Goal: Task Accomplishment & Management: Use online tool/utility

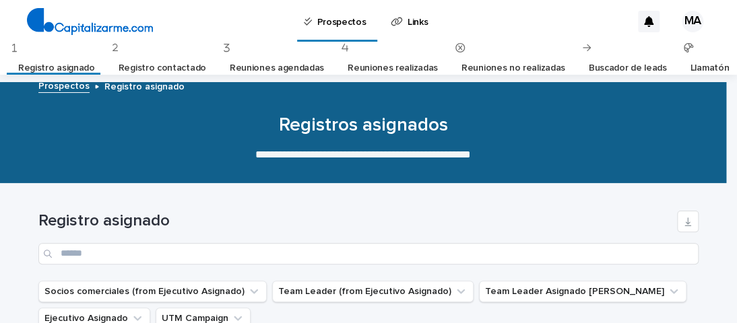
scroll to position [245, 0]
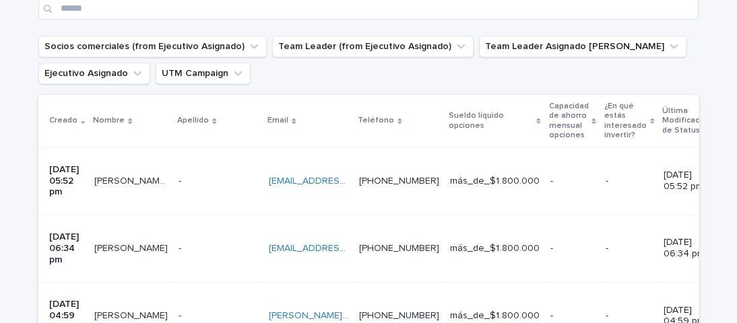
click at [195, 181] on td "- -" at bounding box center [218, 181] width 90 height 67
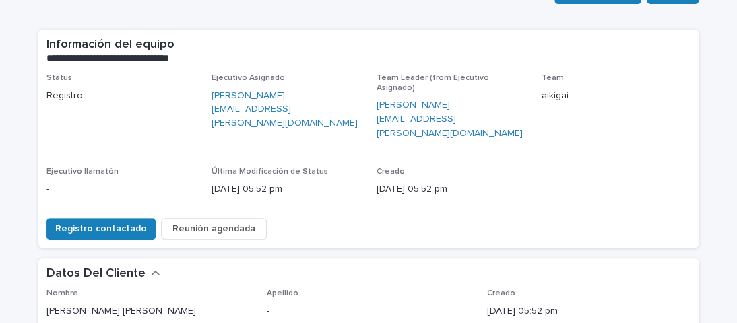
scroll to position [135, 0]
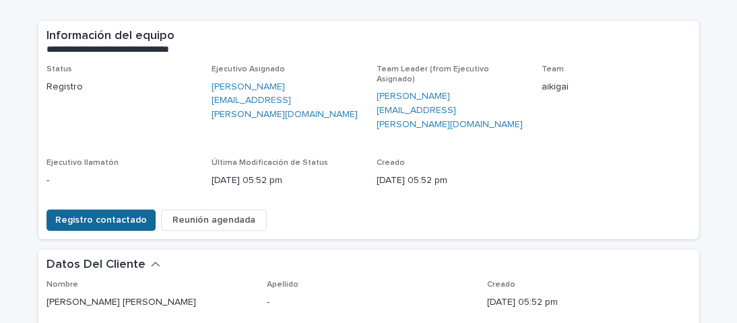
click at [114, 214] on span "Registro contactado" at bounding box center [101, 220] width 92 height 13
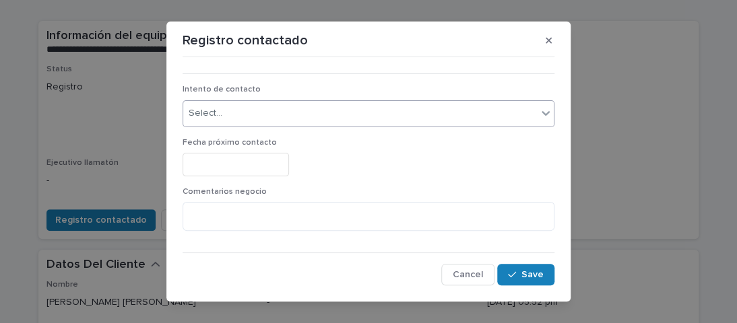
click at [387, 114] on div "Select..." at bounding box center [360, 113] width 354 height 22
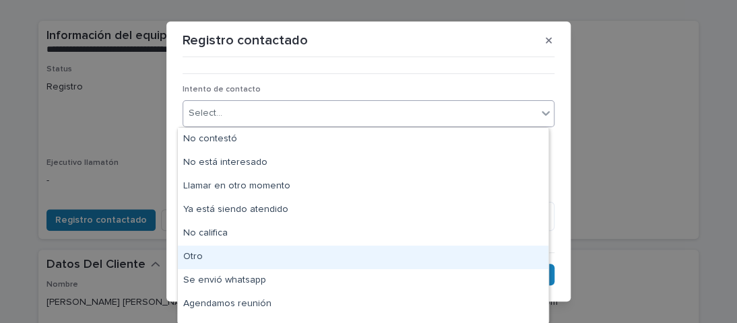
click at [247, 257] on div "Otro" at bounding box center [363, 258] width 371 height 24
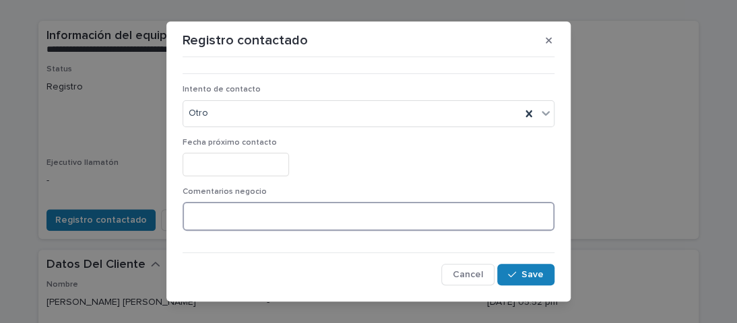
click at [259, 216] on textarea at bounding box center [369, 216] width 372 height 29
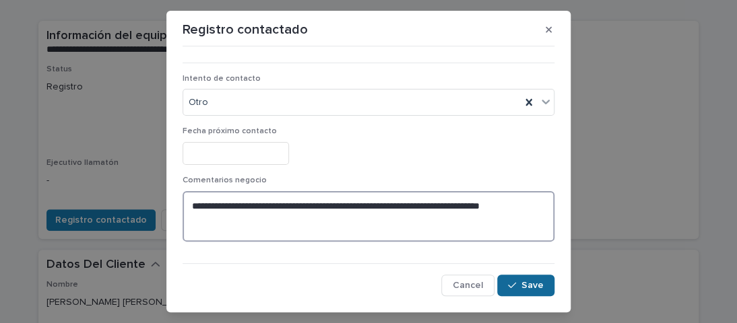
type textarea "**********"
click at [525, 292] on button "Save" at bounding box center [525, 286] width 57 height 22
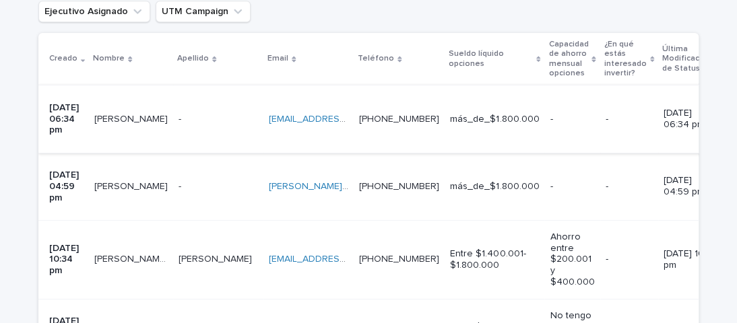
scroll to position [313, 0]
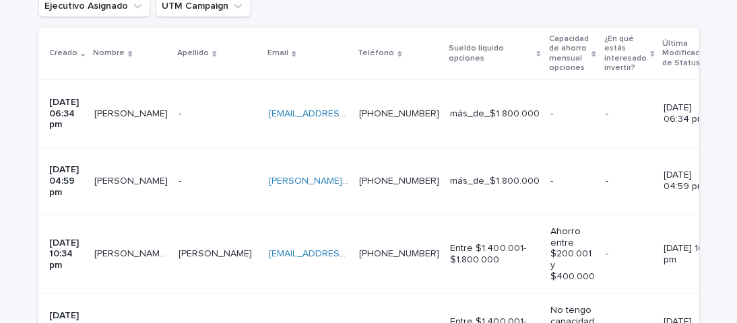
click at [146, 322] on p at bounding box center [130, 327] width 73 height 11
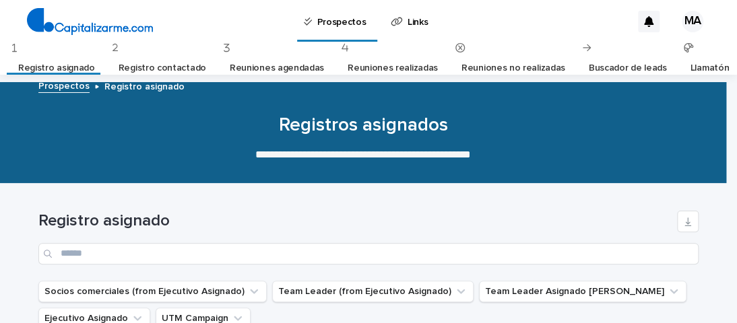
scroll to position [43, 0]
